Goal: Information Seeking & Learning: Find specific fact

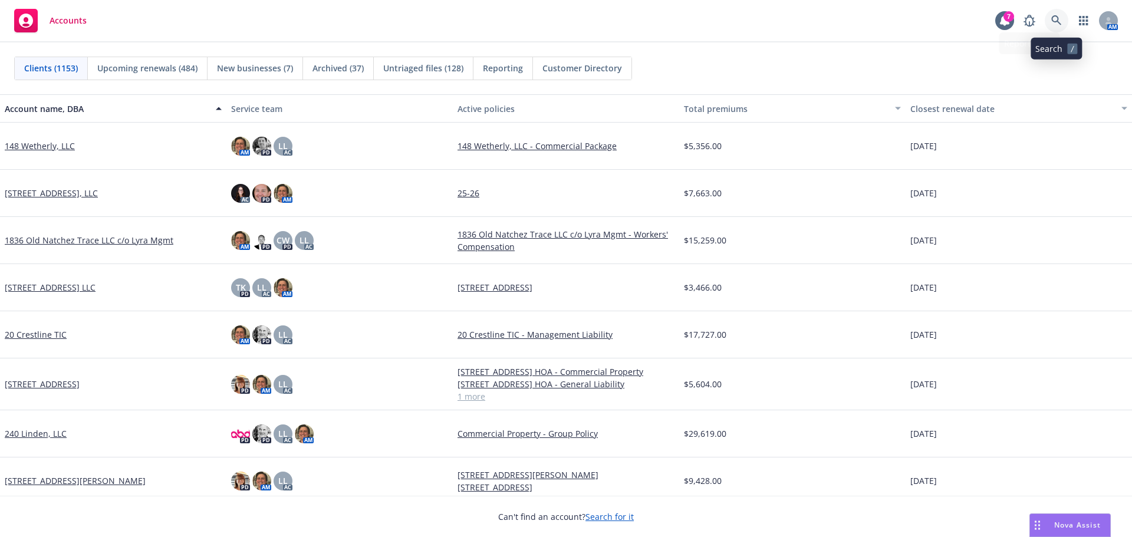
click at [1062, 18] on link at bounding box center [1057, 21] width 24 height 24
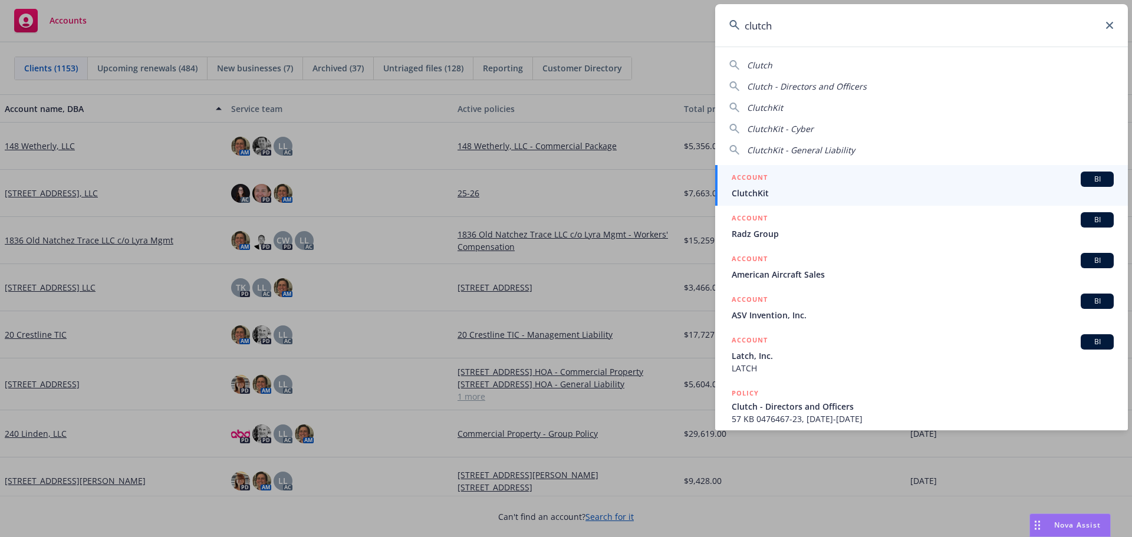
type input "clutch"
click at [820, 189] on span "ClutchKit" at bounding box center [923, 193] width 382 height 12
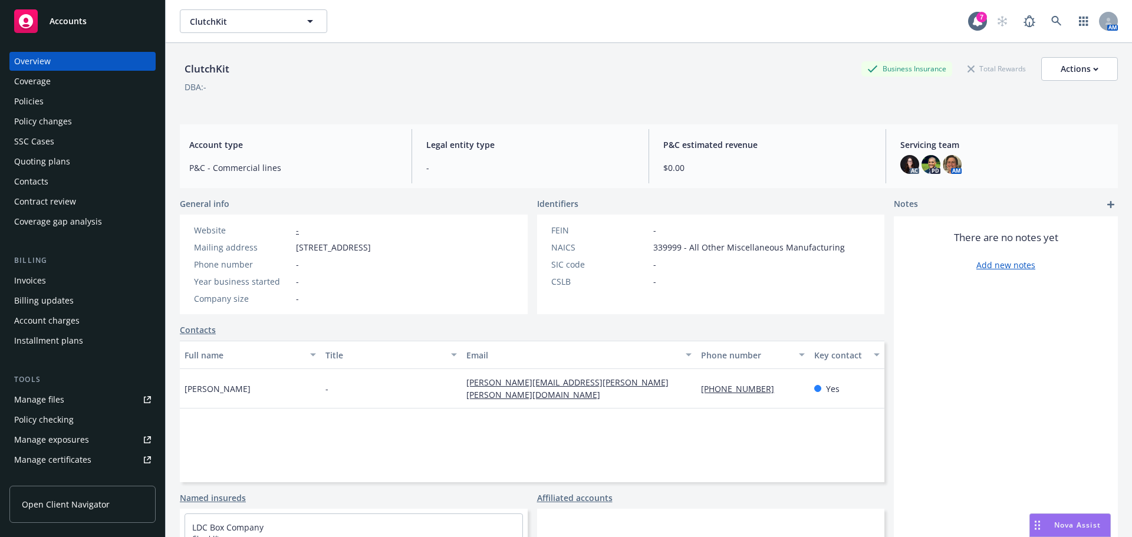
click at [57, 286] on div "Invoices" at bounding box center [82, 280] width 137 height 19
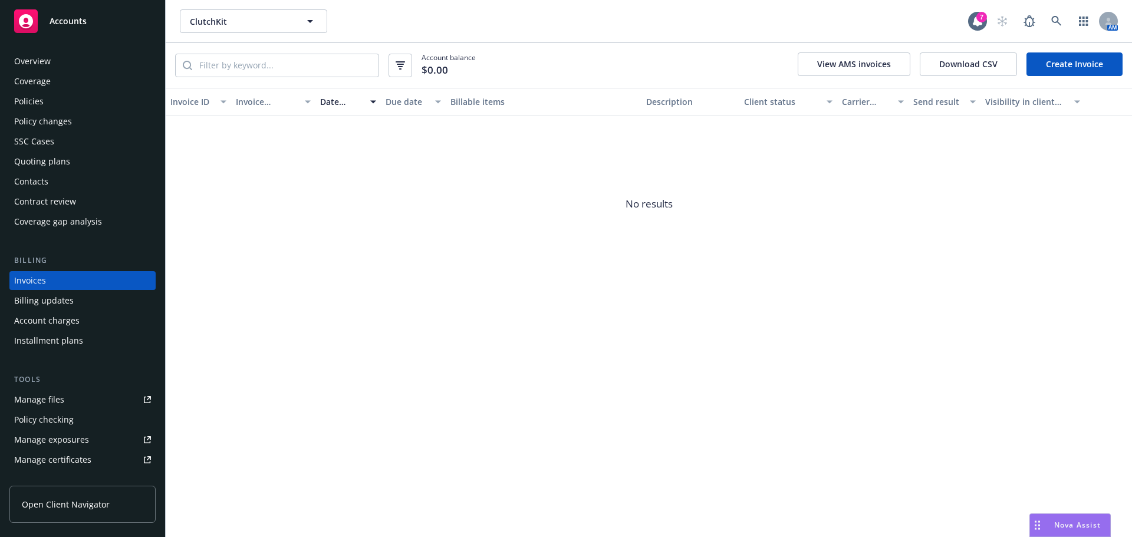
click at [28, 98] on div "Policies" at bounding box center [28, 101] width 29 height 19
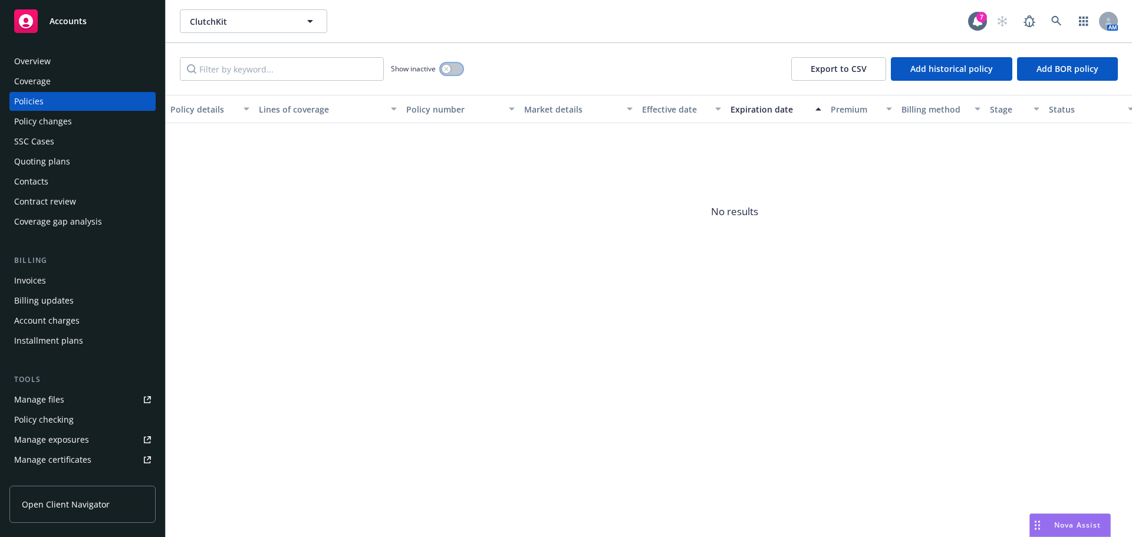
click at [455, 64] on button "button" at bounding box center [451, 69] width 22 height 12
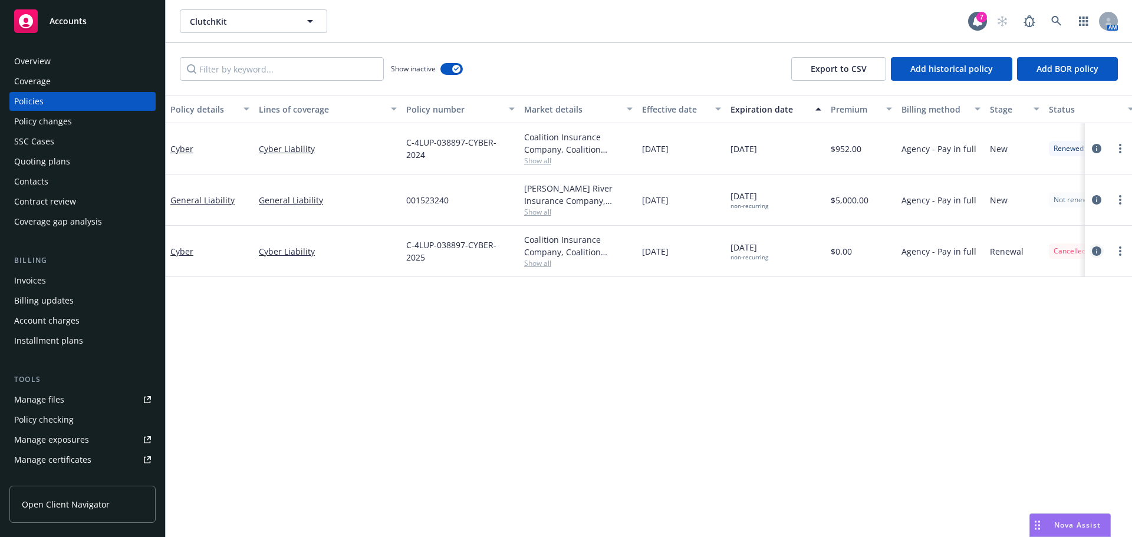
click at [1097, 252] on icon "circleInformation" at bounding box center [1096, 250] width 9 height 9
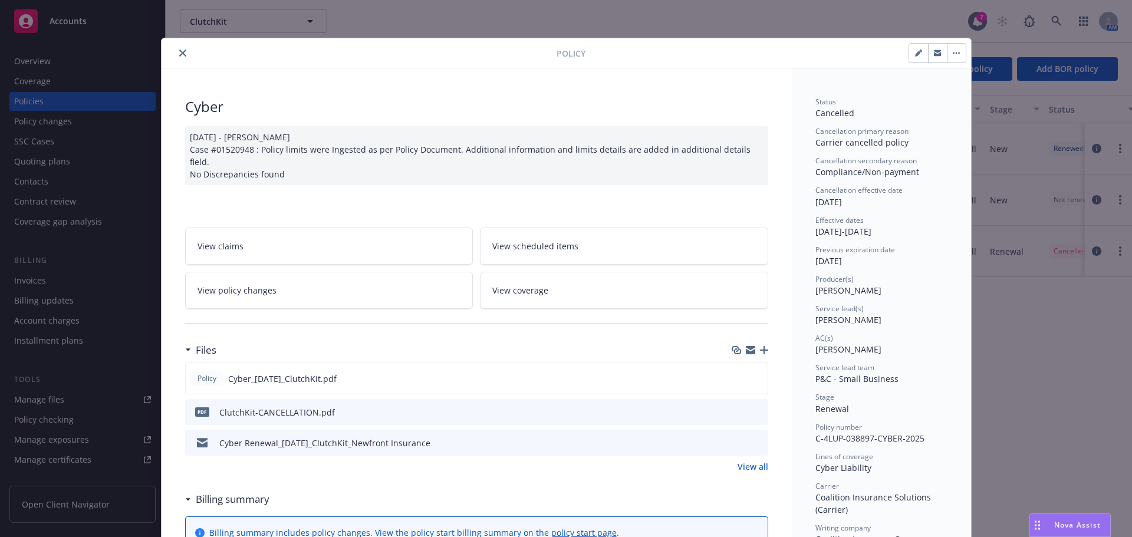
click at [752, 407] on icon "preview file" at bounding box center [757, 411] width 11 height 8
click at [178, 53] on button "close" at bounding box center [183, 53] width 14 height 14
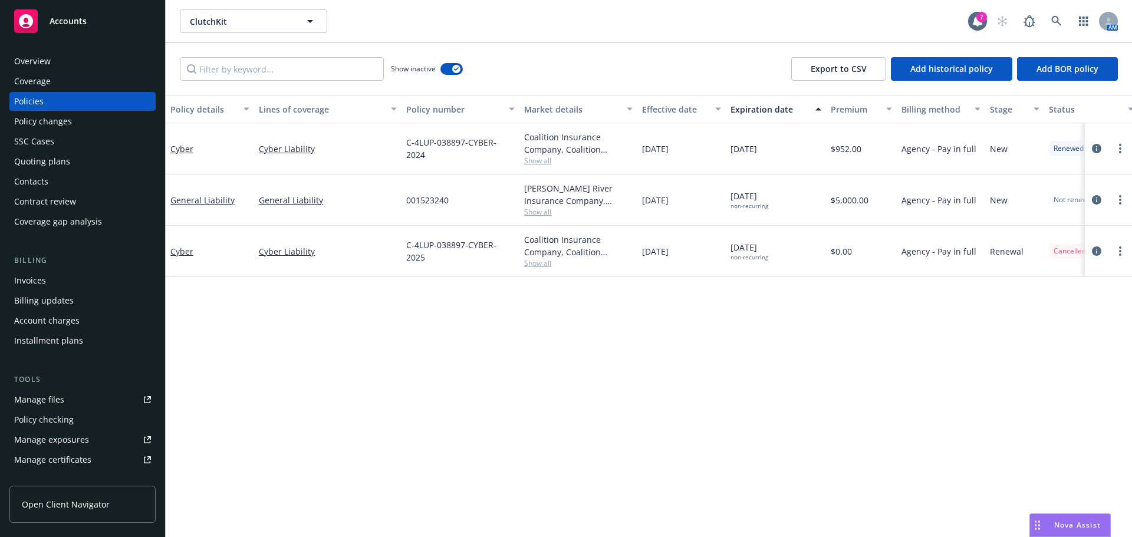
drag, startPoint x: 638, startPoint y: 255, endPoint x: 691, endPoint y: 262, distance: 53.6
click at [691, 262] on div "[DATE]" at bounding box center [681, 251] width 88 height 51
click at [785, 265] on div "[DATE] non-recurring" at bounding box center [776, 251] width 100 height 51
drag, startPoint x: 666, startPoint y: 255, endPoint x: 727, endPoint y: 265, distance: 62.0
click at [727, 265] on div "Cyber Cyber Liability C-4LUP-038897-CYBER-2025 Coalition Insurance Company, Coa…" at bounding box center [735, 251] width 1138 height 51
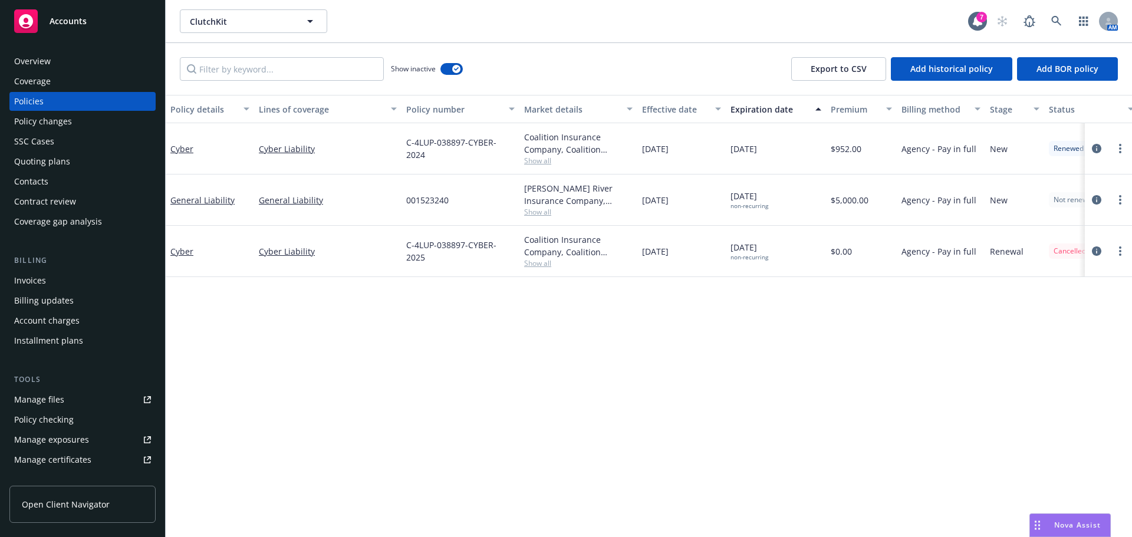
click at [817, 304] on div "Policy details Lines of coverage Policy number Market details Effective date Ex…" at bounding box center [649, 316] width 966 height 442
drag, startPoint x: 706, startPoint y: 259, endPoint x: 642, endPoint y: 258, distance: 64.3
click at [642, 258] on div "[DATE]" at bounding box center [681, 251] width 88 height 51
drag, startPoint x: 850, startPoint y: 152, endPoint x: 834, endPoint y: 145, distance: 17.4
click at [831, 146] on span "$952.00" at bounding box center [846, 149] width 31 height 12
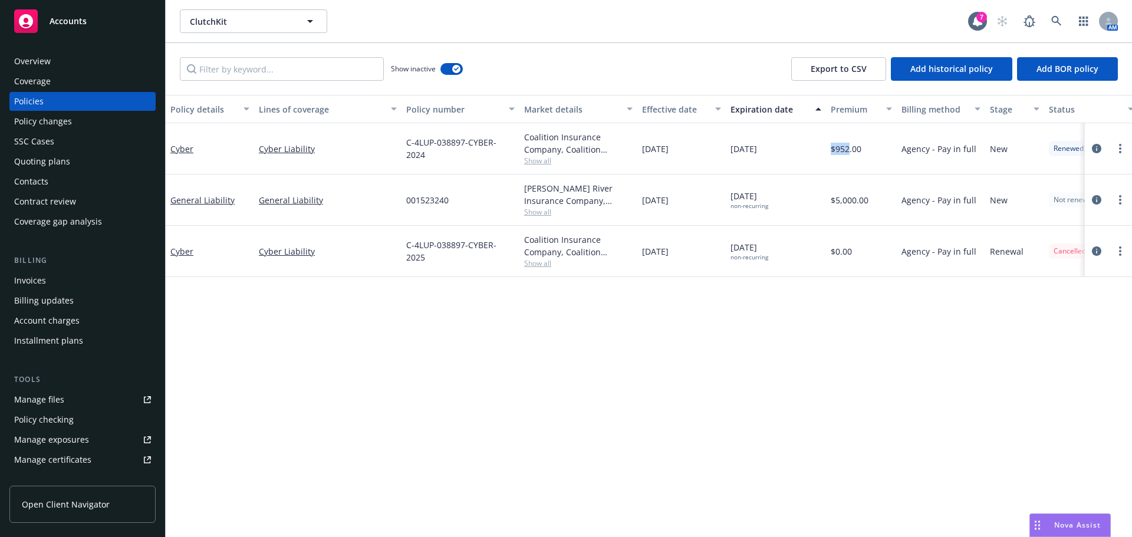
click at [52, 190] on div "Contacts" at bounding box center [82, 181] width 137 height 19
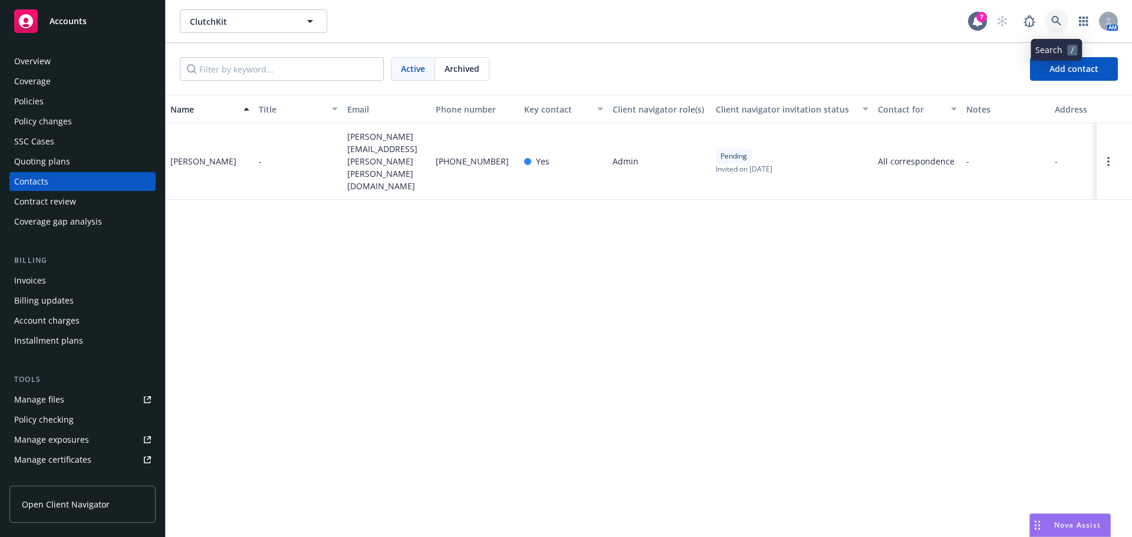
click at [1057, 23] on icon at bounding box center [1056, 21] width 11 height 11
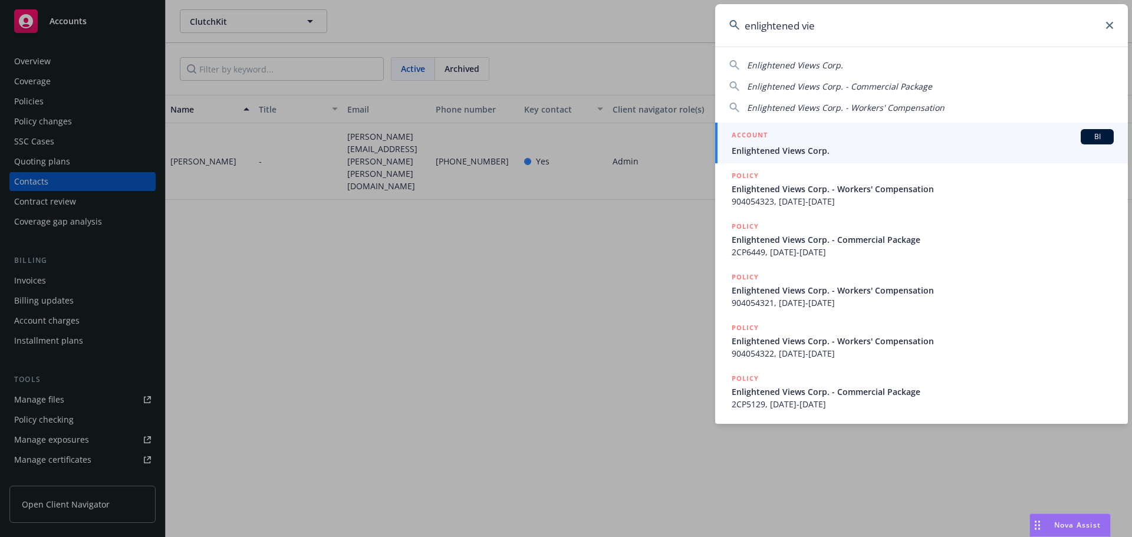
type input "enlightened vie"
click at [825, 149] on span "Enlightened Views Corp." at bounding box center [923, 150] width 382 height 12
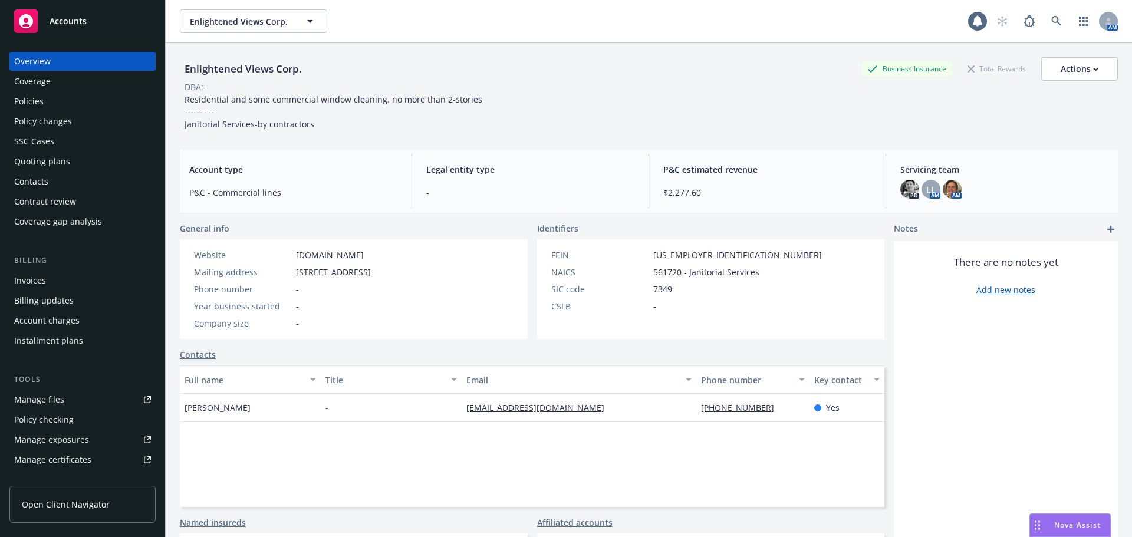
click at [44, 103] on div "Policies" at bounding box center [82, 101] width 137 height 19
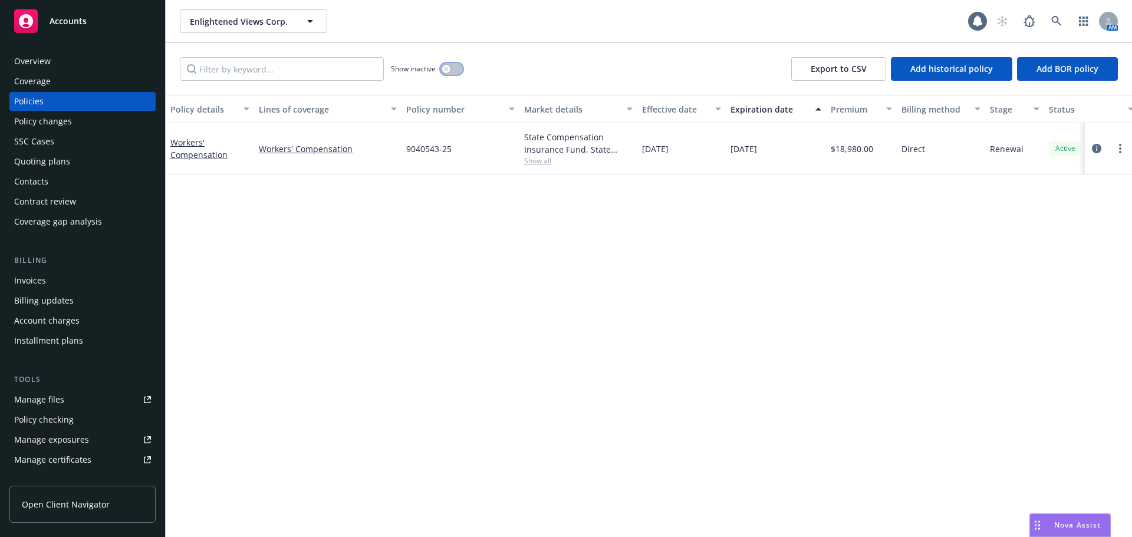
click at [449, 71] on div "button" at bounding box center [446, 69] width 8 height 8
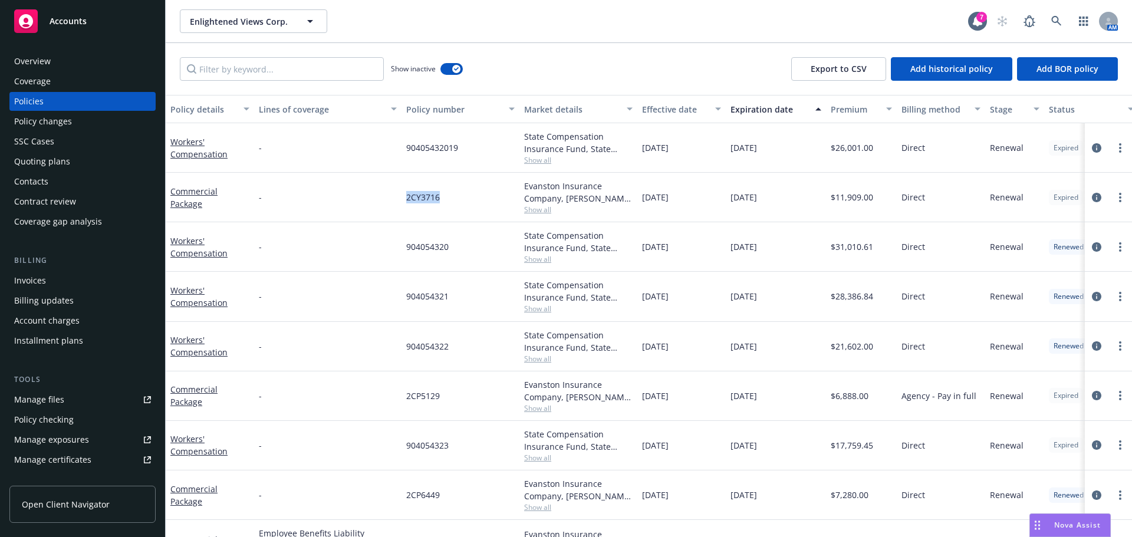
drag, startPoint x: 441, startPoint y: 197, endPoint x: 473, endPoint y: 200, distance: 32.0
click at [469, 200] on div "2CY3716" at bounding box center [460, 198] width 118 height 50
copy span "2CY3716"
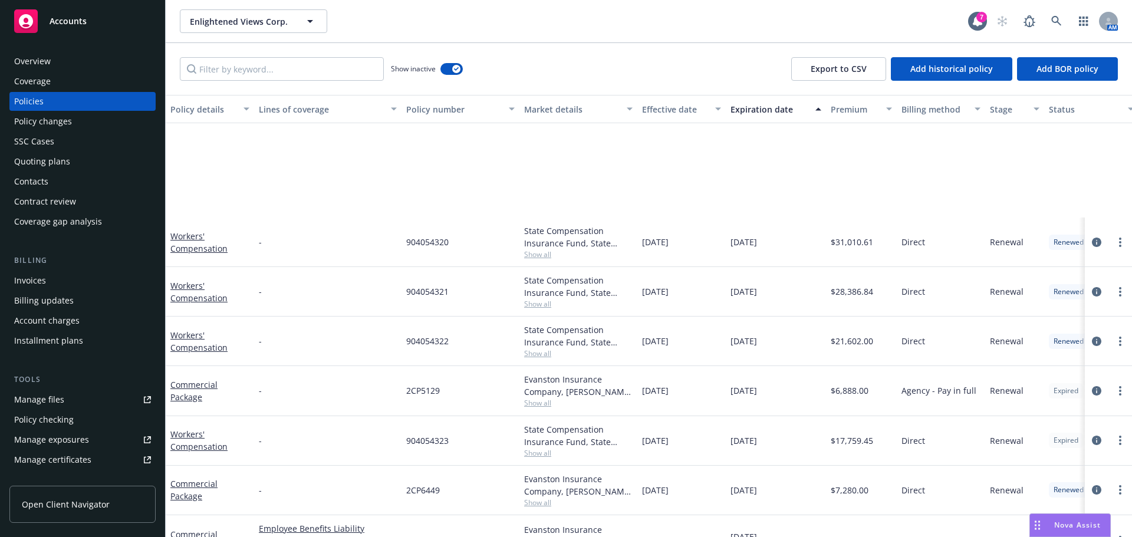
scroll to position [141, 0]
